Goal: Navigation & Orientation: Understand site structure

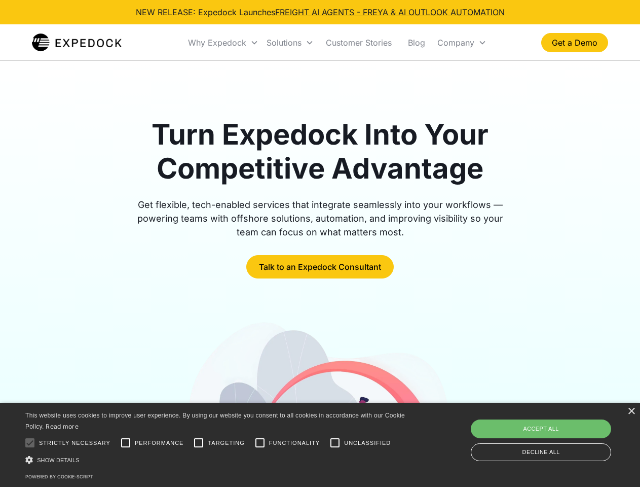
click at [224, 43] on div "Why Expedock" at bounding box center [217, 43] width 58 height 10
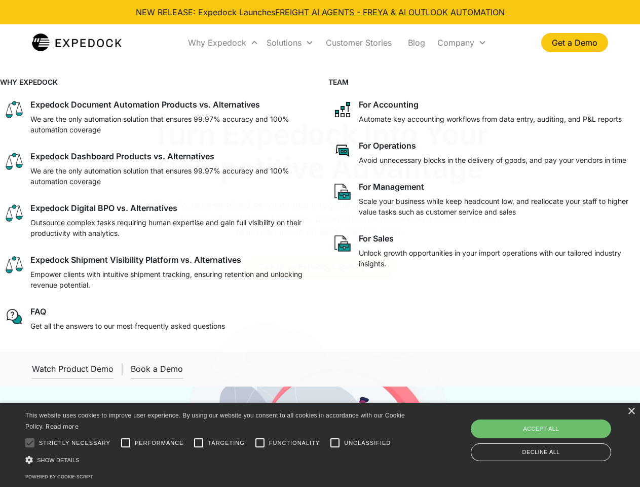
click at [290, 43] on div "Solutions" at bounding box center [284, 43] width 35 height 10
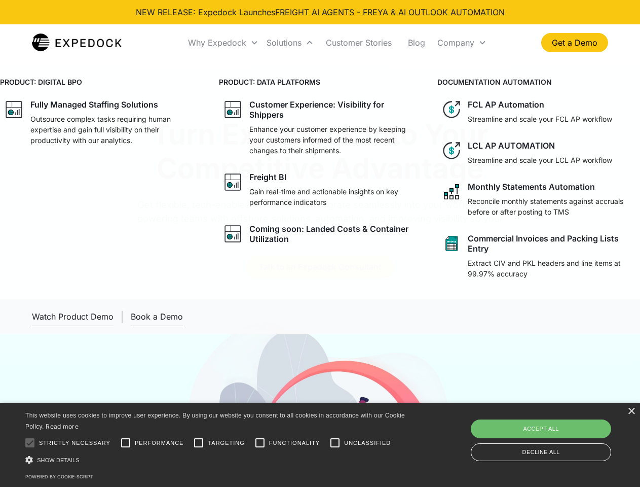
click at [462, 43] on div "Company" at bounding box center [456, 43] width 37 height 10
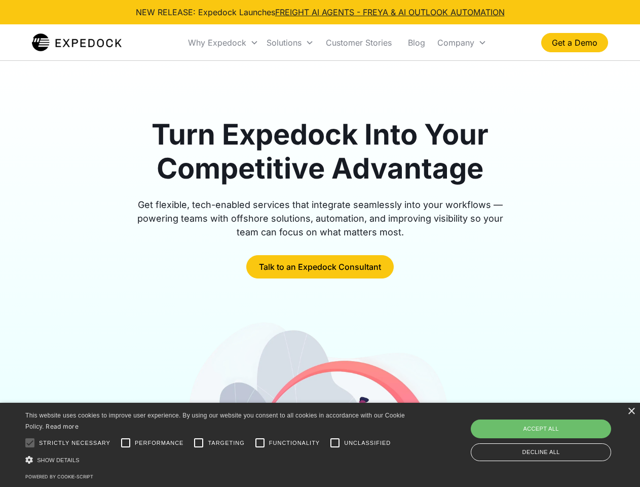
click at [30, 443] on div at bounding box center [30, 442] width 20 height 20
click at [126, 443] on input "Performance" at bounding box center [126, 442] width 20 height 20
checkbox input "true"
click at [199, 443] on input "Targeting" at bounding box center [199, 442] width 20 height 20
checkbox input "true"
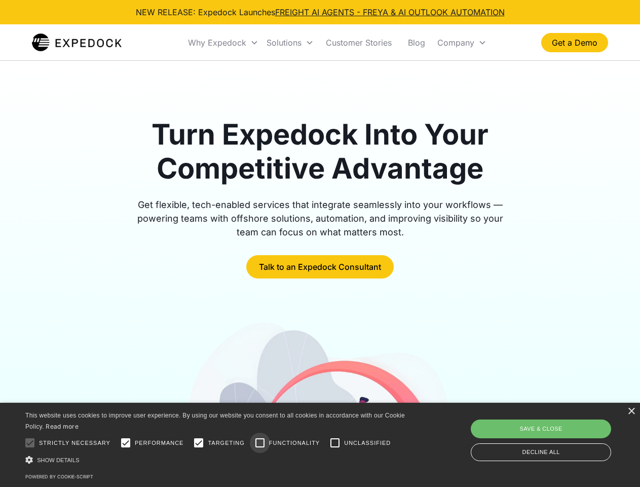
click at [260, 443] on input "Functionality" at bounding box center [260, 442] width 20 height 20
checkbox input "true"
click at [335, 443] on input "Unclassified" at bounding box center [335, 442] width 20 height 20
checkbox input "true"
click at [217, 459] on div "Show details Hide details" at bounding box center [216, 459] width 383 height 11
